Goal: Transaction & Acquisition: Subscribe to service/newsletter

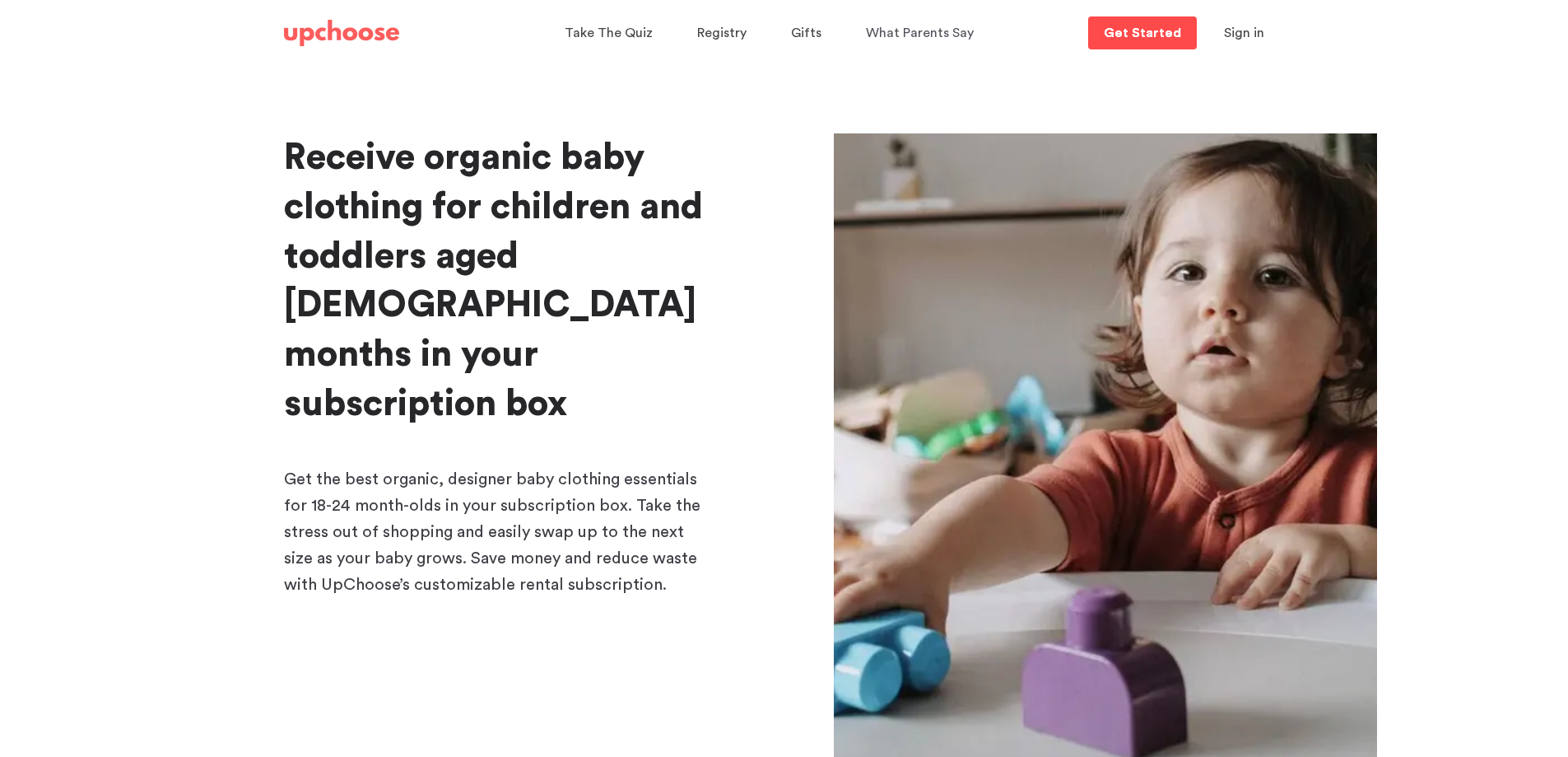
click at [1150, 41] on link "Get Started" at bounding box center [1143, 32] width 109 height 33
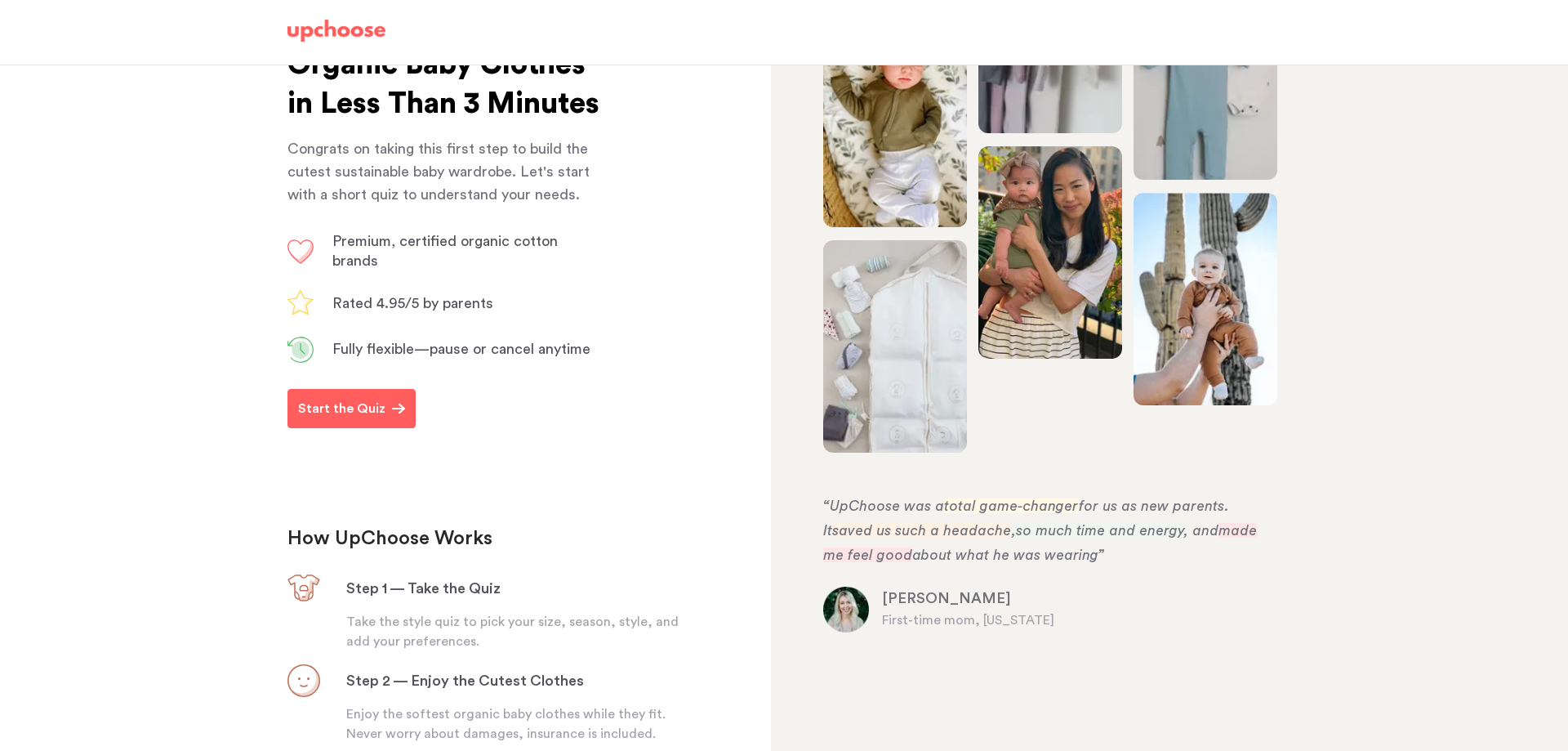
scroll to position [163, 0]
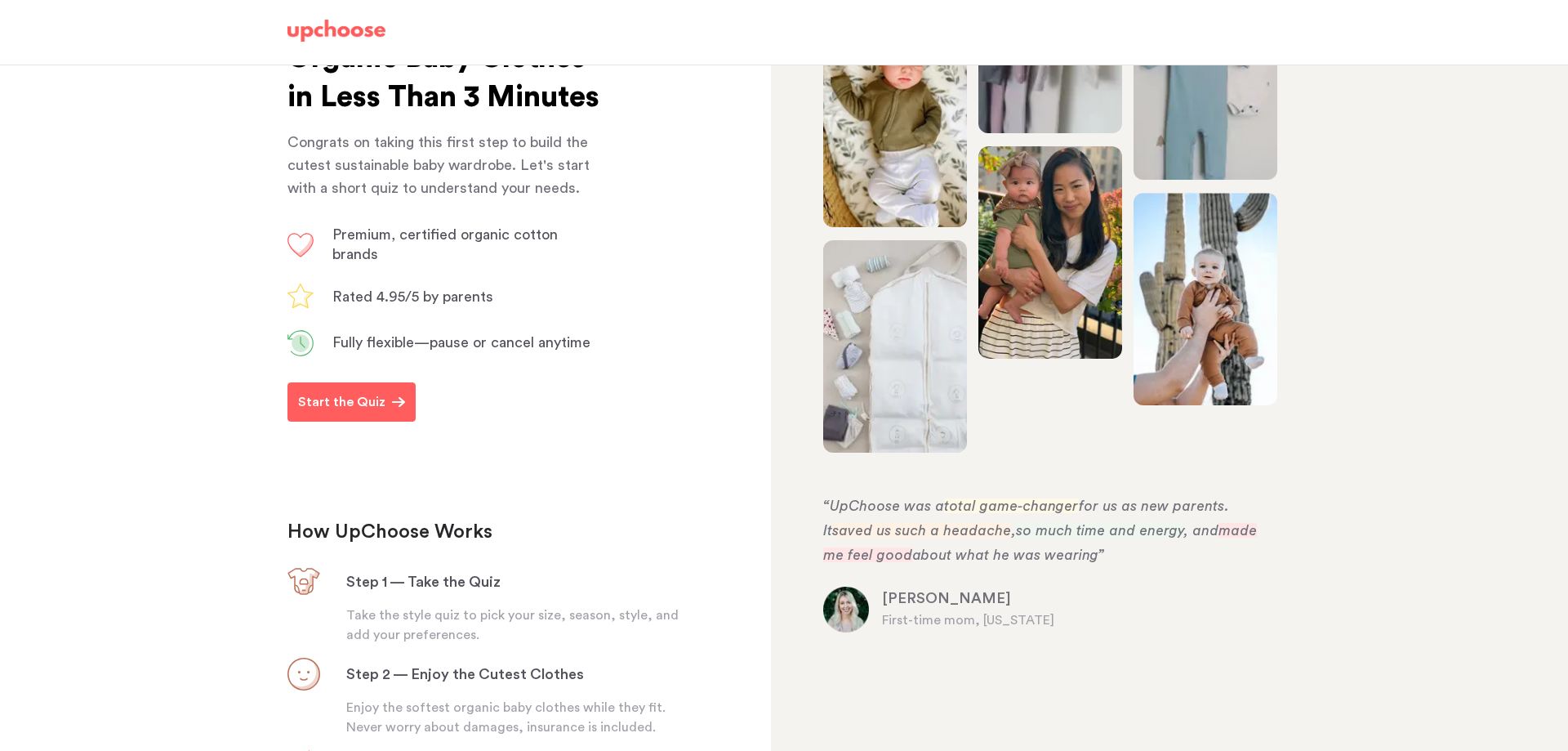
click at [335, 428] on div "Start the Quiz" at bounding box center [486, 405] width 408 height 46
click at [364, 412] on p "Start the Quiz" at bounding box center [341, 402] width 87 height 19
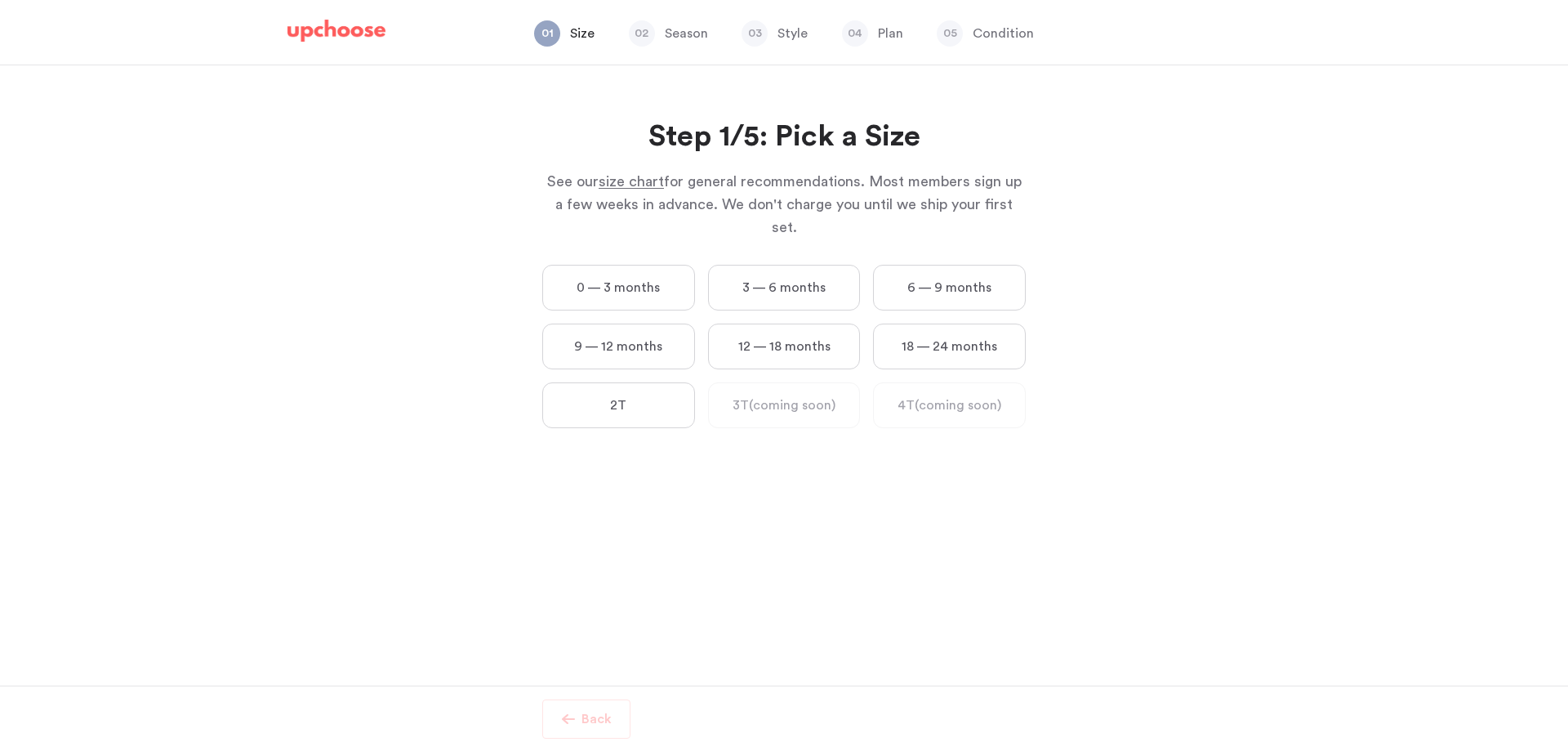
click at [910, 324] on label "18 — 24 months" at bounding box center [949, 347] width 153 height 46
click at [0, 0] on months "18 — 24 months" at bounding box center [0, 0] width 0 height 0
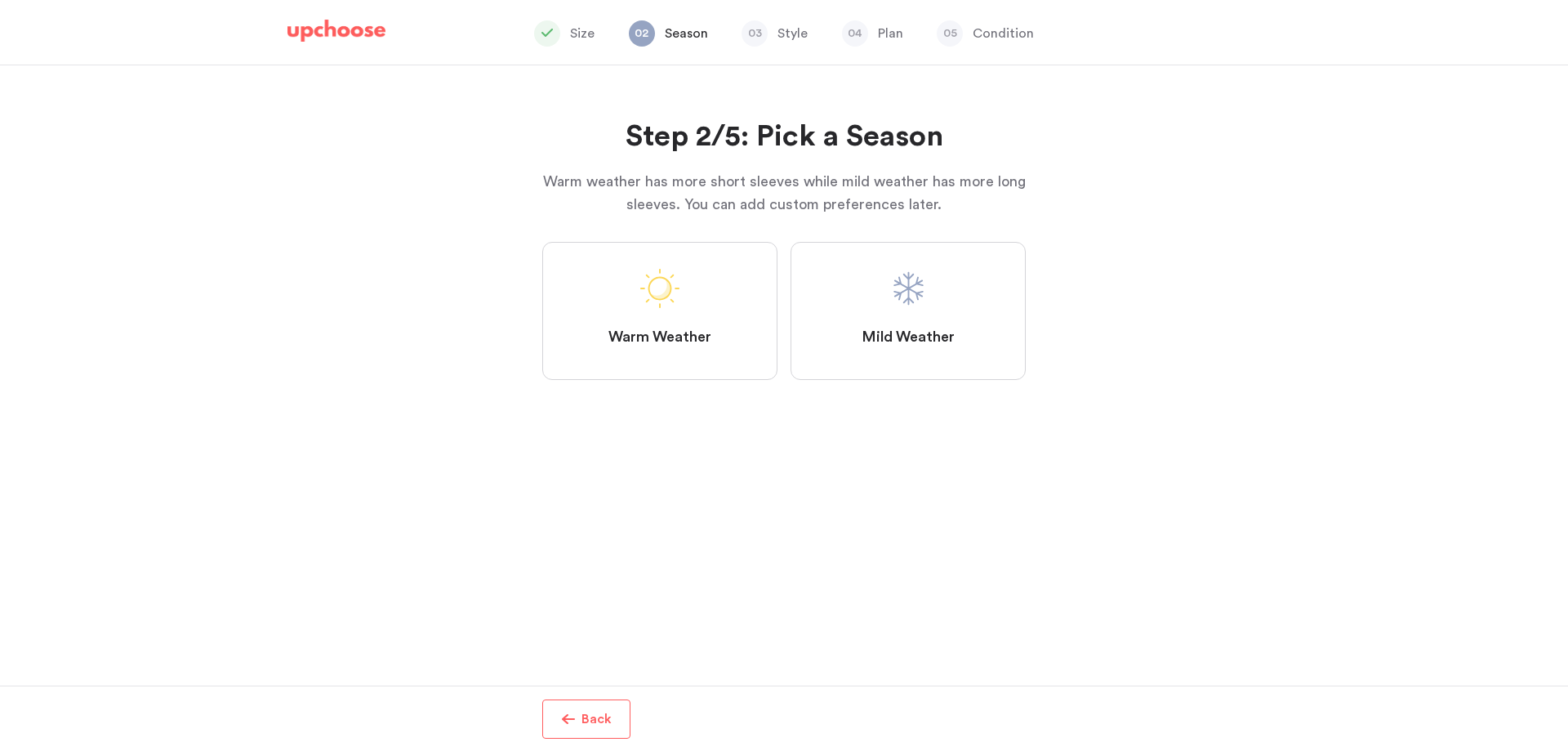
click at [907, 321] on label "Mild Weather" at bounding box center [908, 310] width 235 height 138
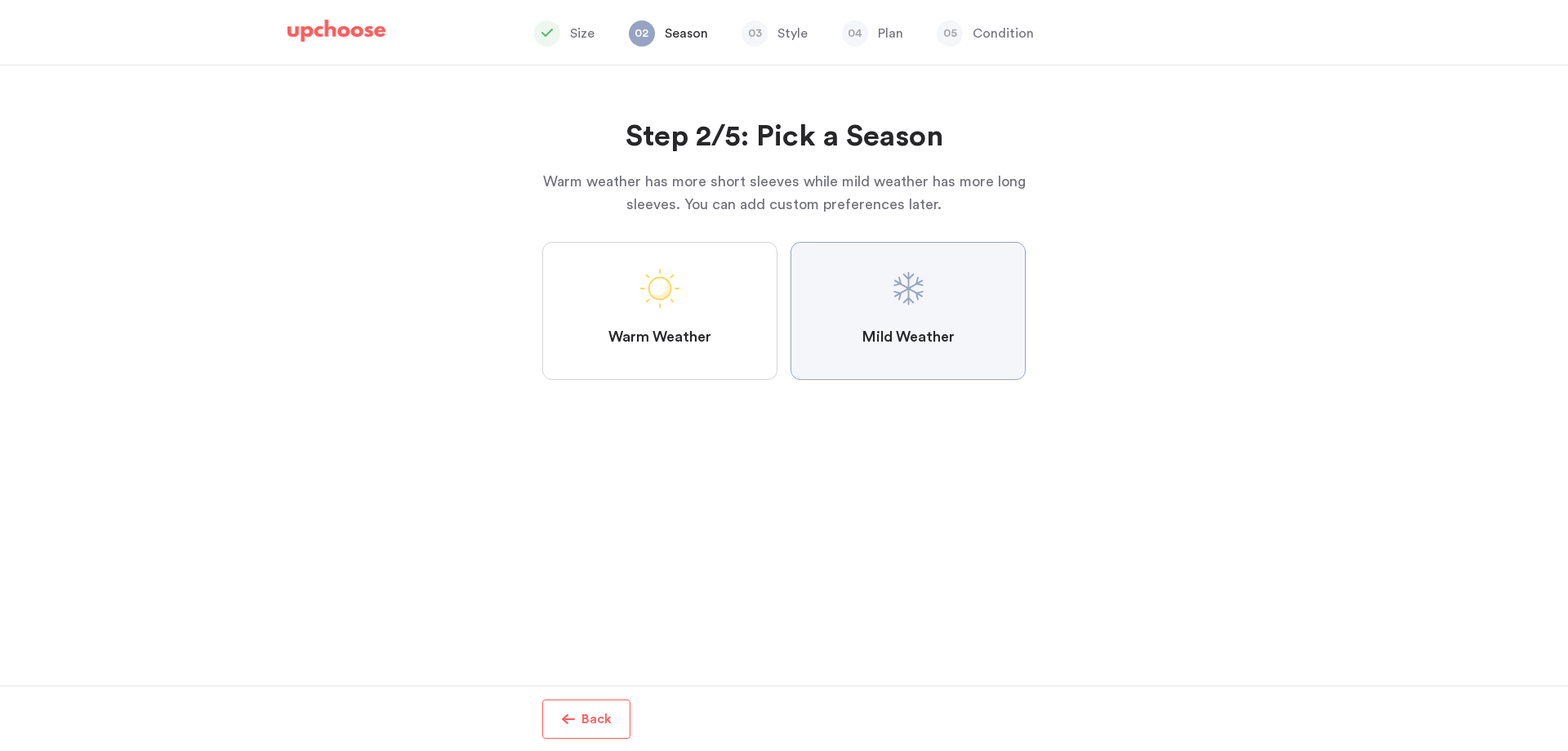
click at [0, 0] on Weather "Mild Weather" at bounding box center [0, 0] width 0 height 0
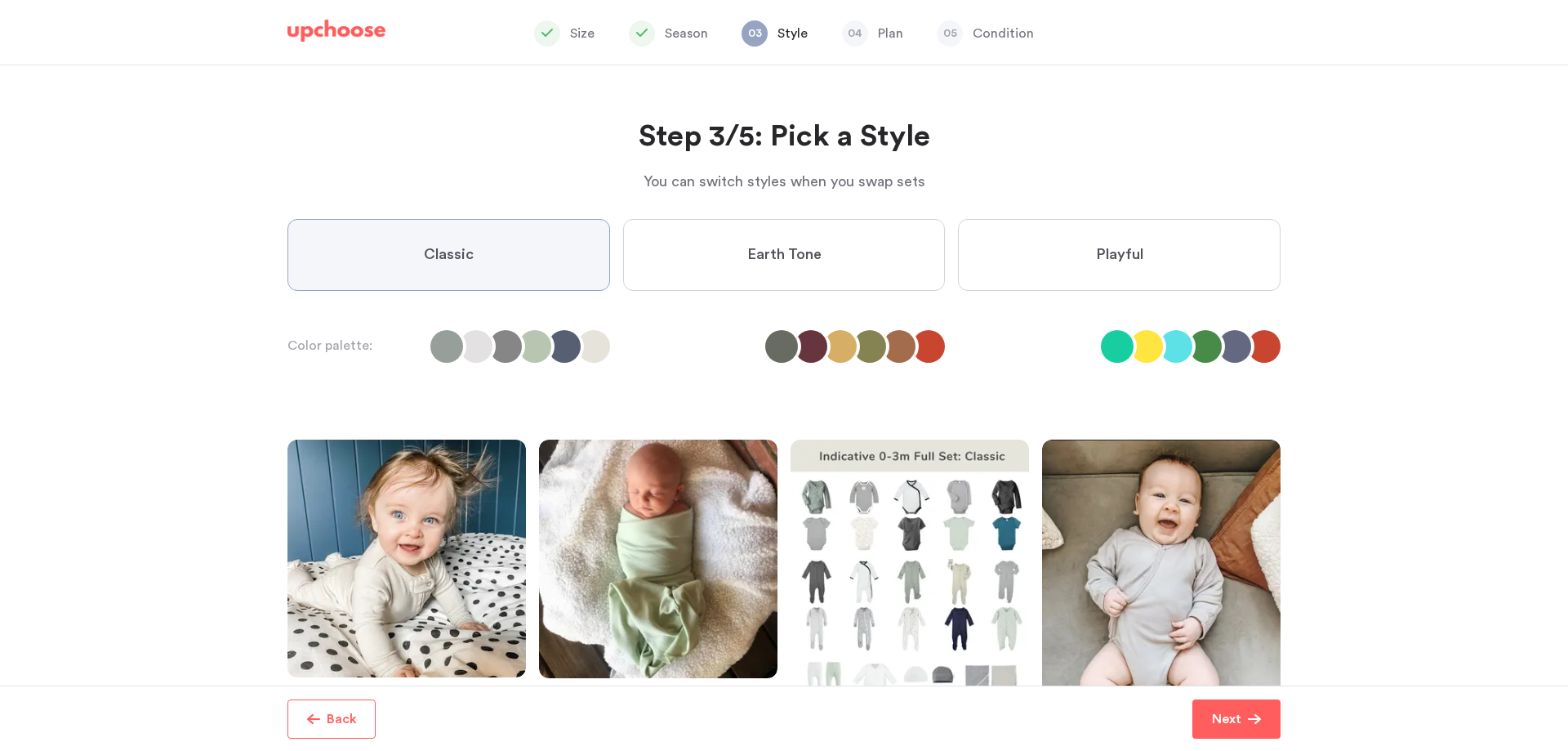
click at [1066, 271] on label "Playful" at bounding box center [1119, 255] width 323 height 72
click at [0, 0] on input "Playful" at bounding box center [0, 0] width 0 height 0
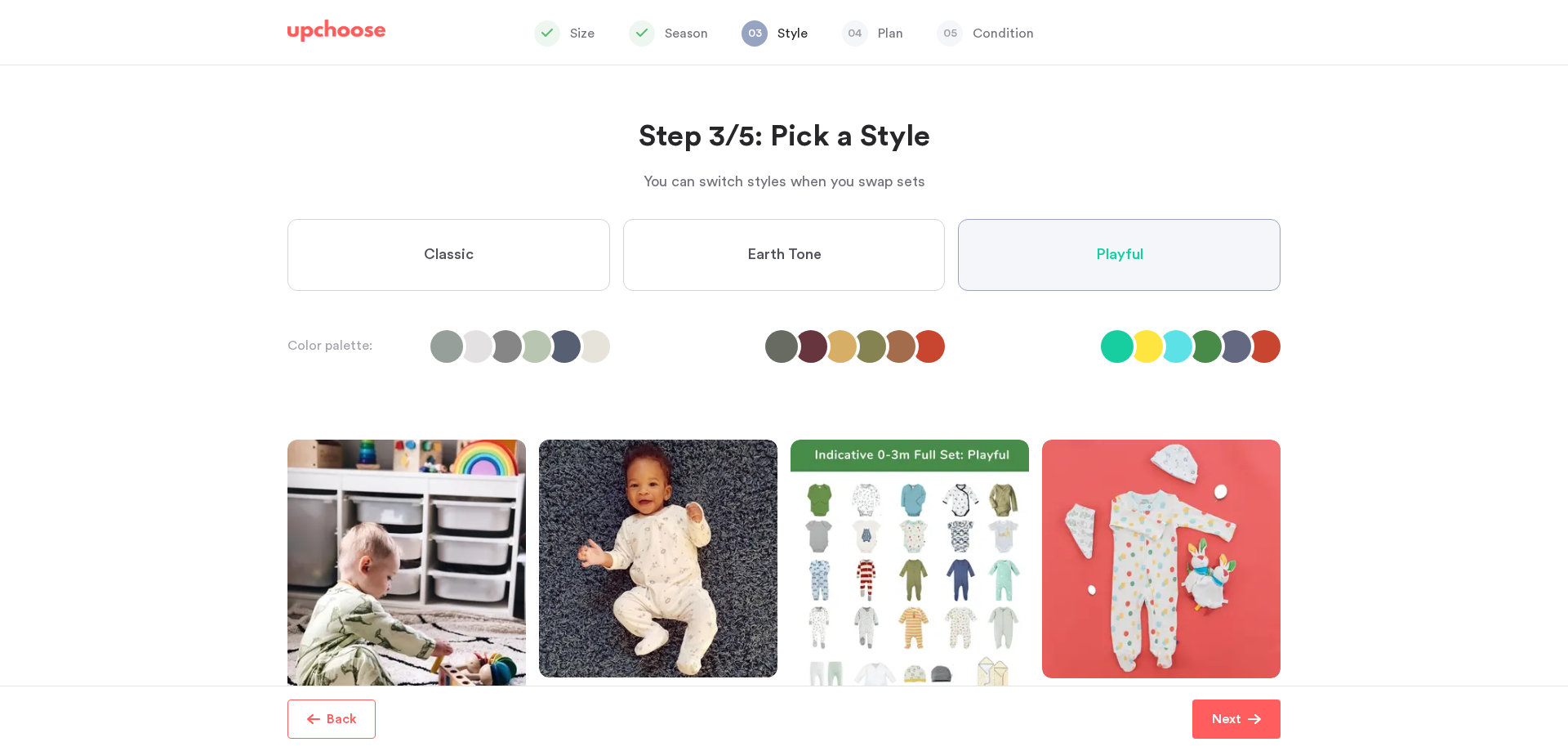
click at [805, 252] on span "Earth Tone" at bounding box center [784, 255] width 74 height 19
click at [0, 0] on Tone "Earth Tone" at bounding box center [0, 0] width 0 height 0
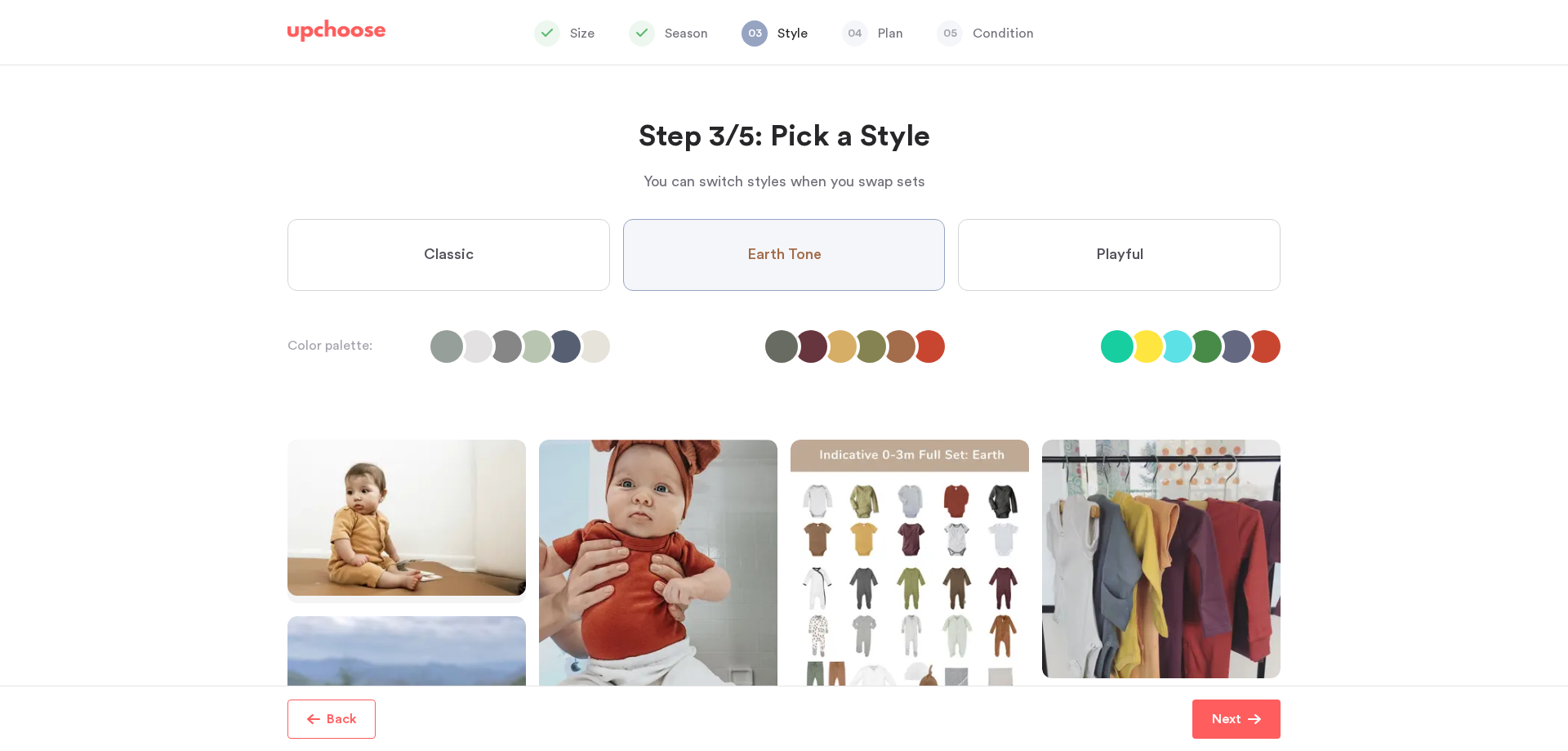
click at [433, 249] on span "Classic" at bounding box center [448, 255] width 50 height 19
click at [0, 0] on input "Classic" at bounding box center [0, 0] width 0 height 0
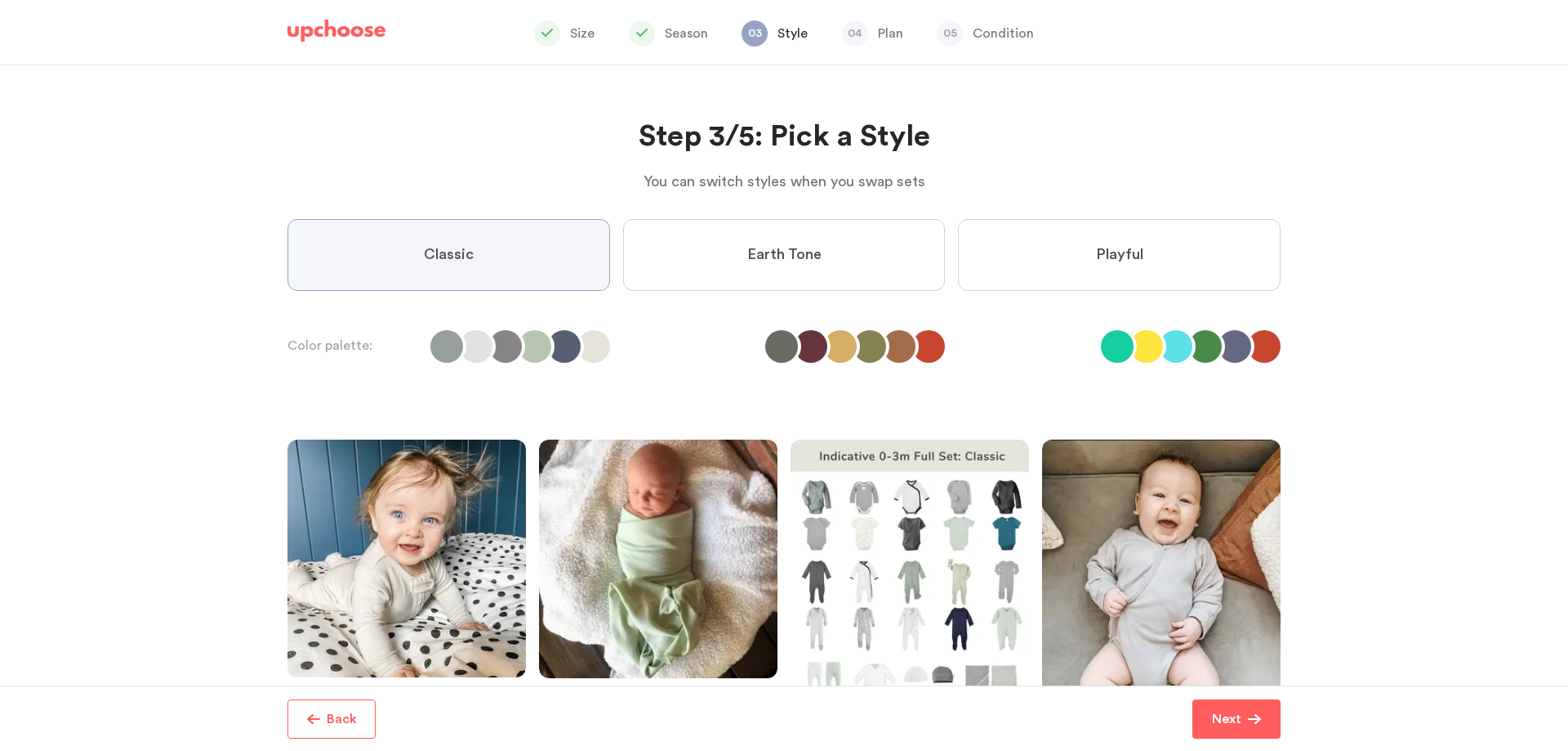
click at [1116, 280] on label "Playful" at bounding box center [1119, 255] width 323 height 72
click at [0, 0] on input "Playful" at bounding box center [0, 0] width 0 height 0
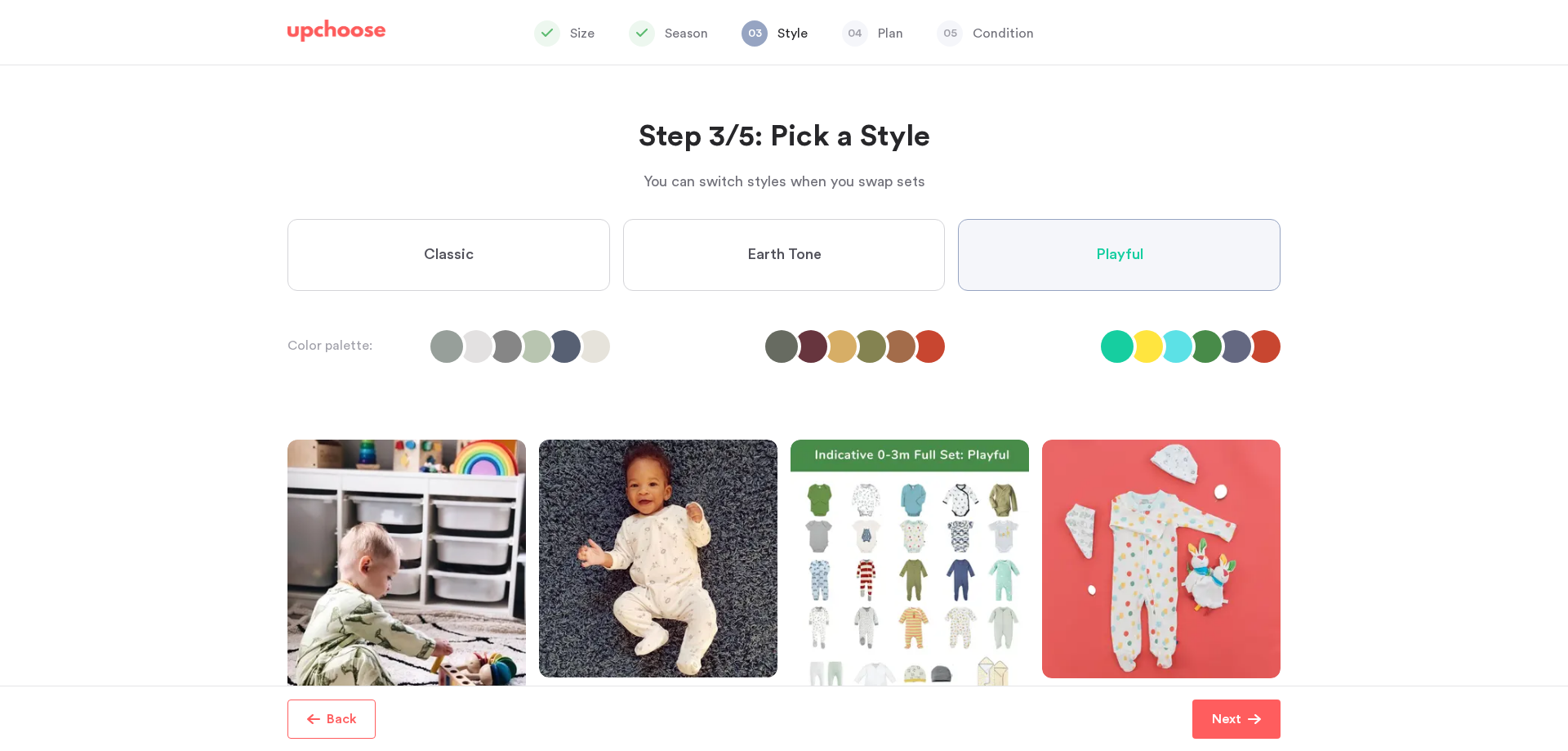
click at [1205, 720] on button "Next" at bounding box center [1236, 719] width 88 height 39
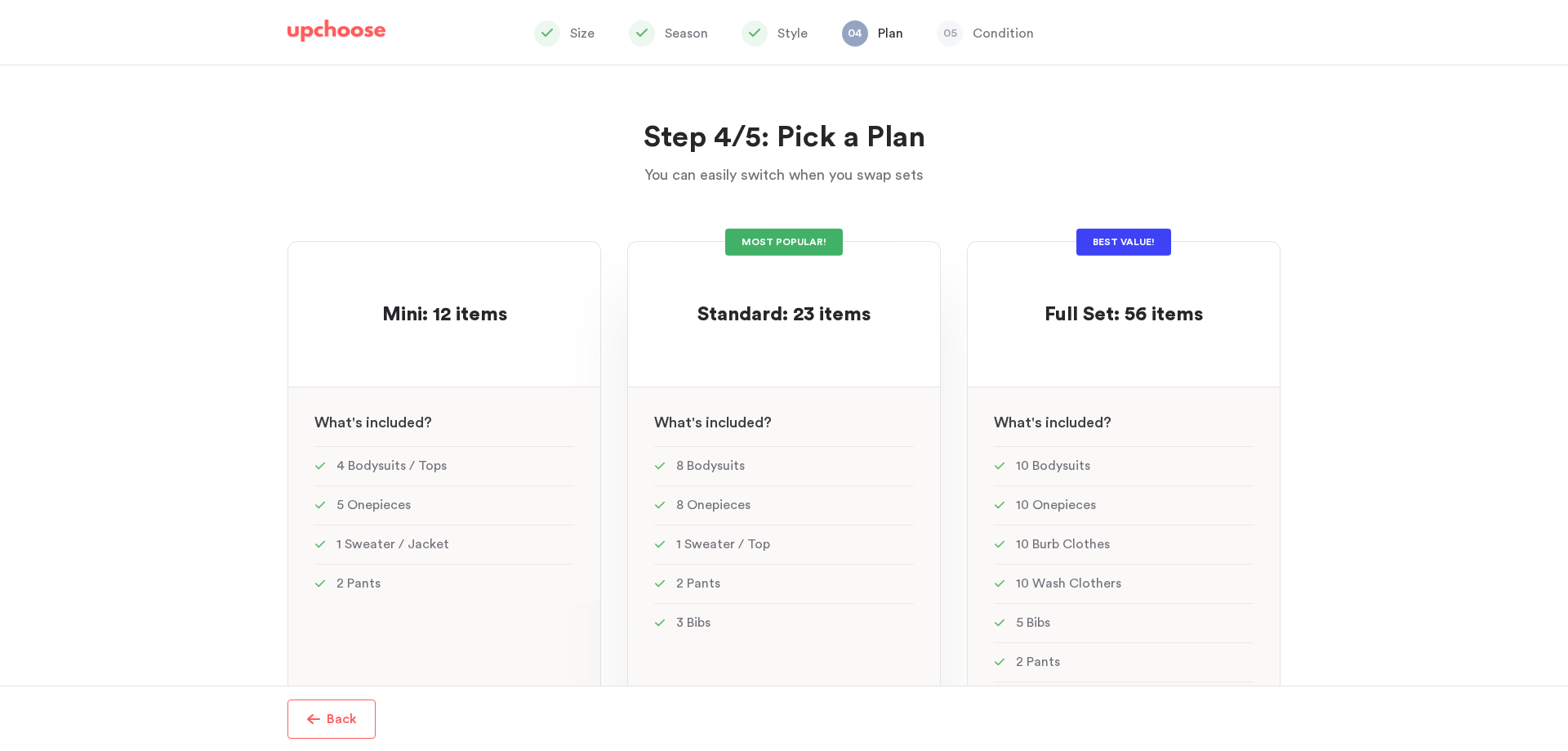
click at [800, 233] on div "MOST POPULAR!" at bounding box center [784, 242] width 117 height 27
